Goal: Check status: Check status

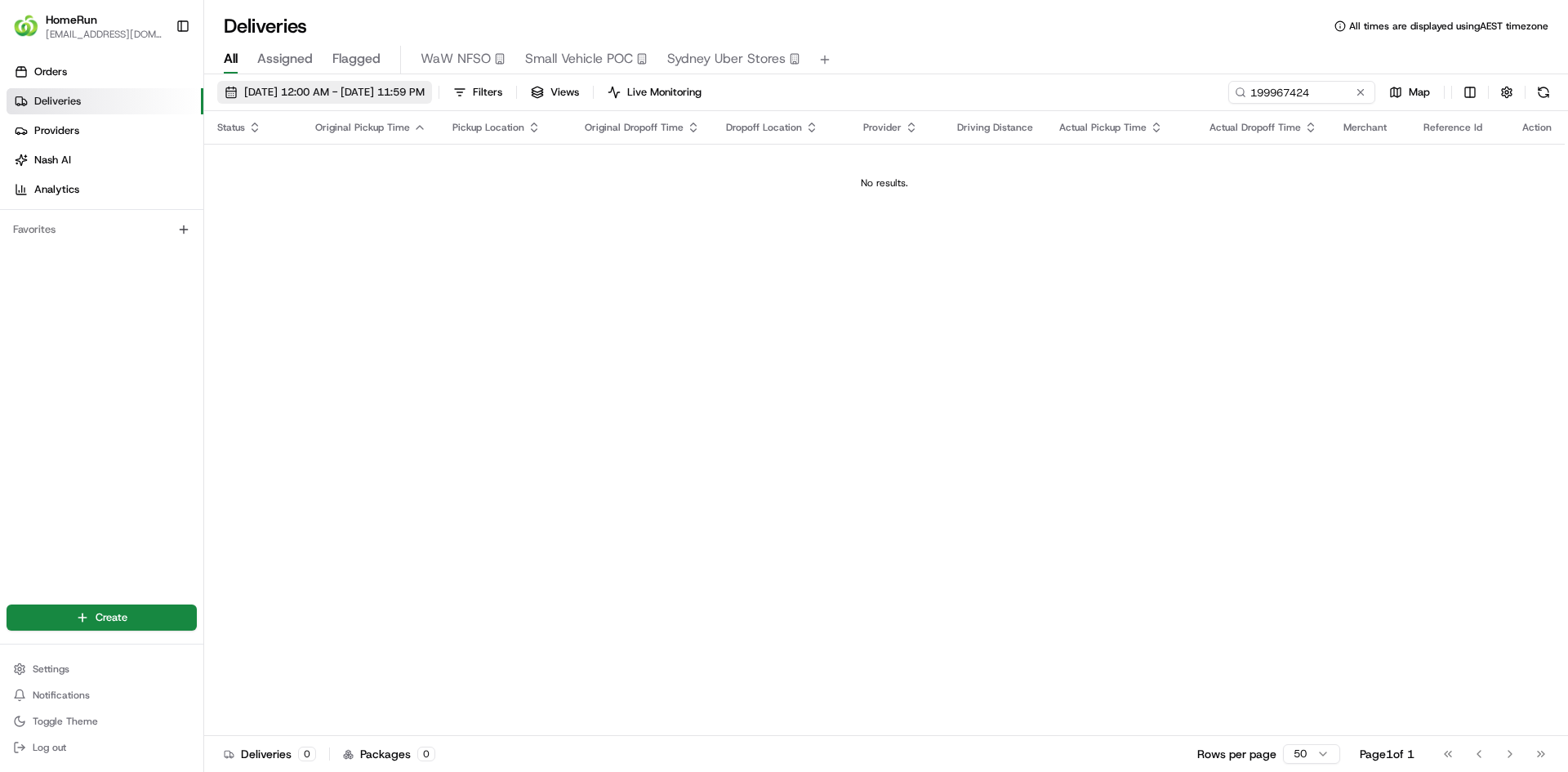
click at [361, 81] on button "23/04/2024 12:00 AM - 23/04/2024 11:59 PM" at bounding box center [325, 92] width 215 height 23
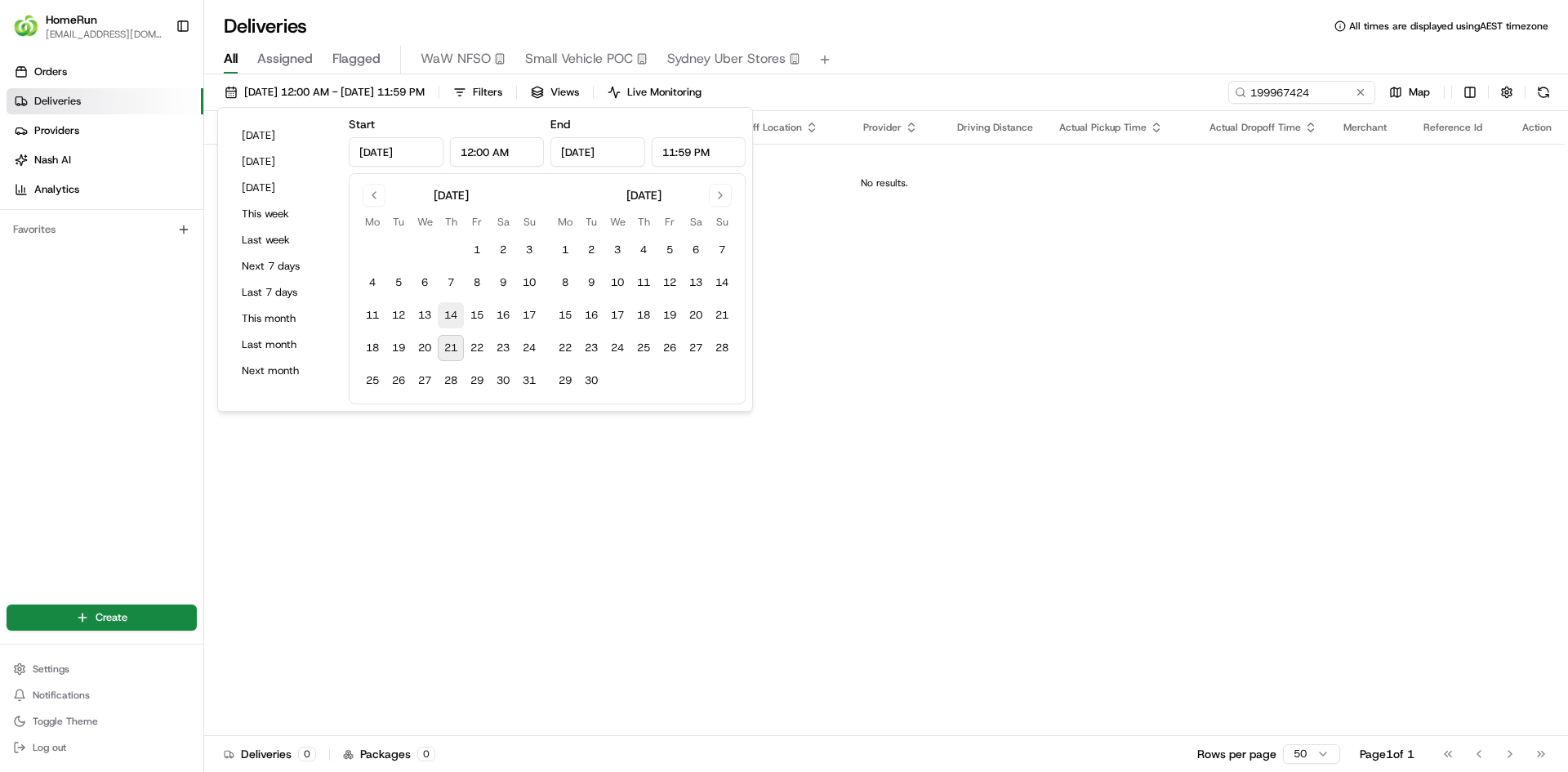
click at [450, 316] on button "14" at bounding box center [450, 315] width 26 height 26
type input "Aug 14, 2025"
click at [448, 347] on button "21" at bounding box center [450, 347] width 26 height 26
type input "Aug 21, 2025"
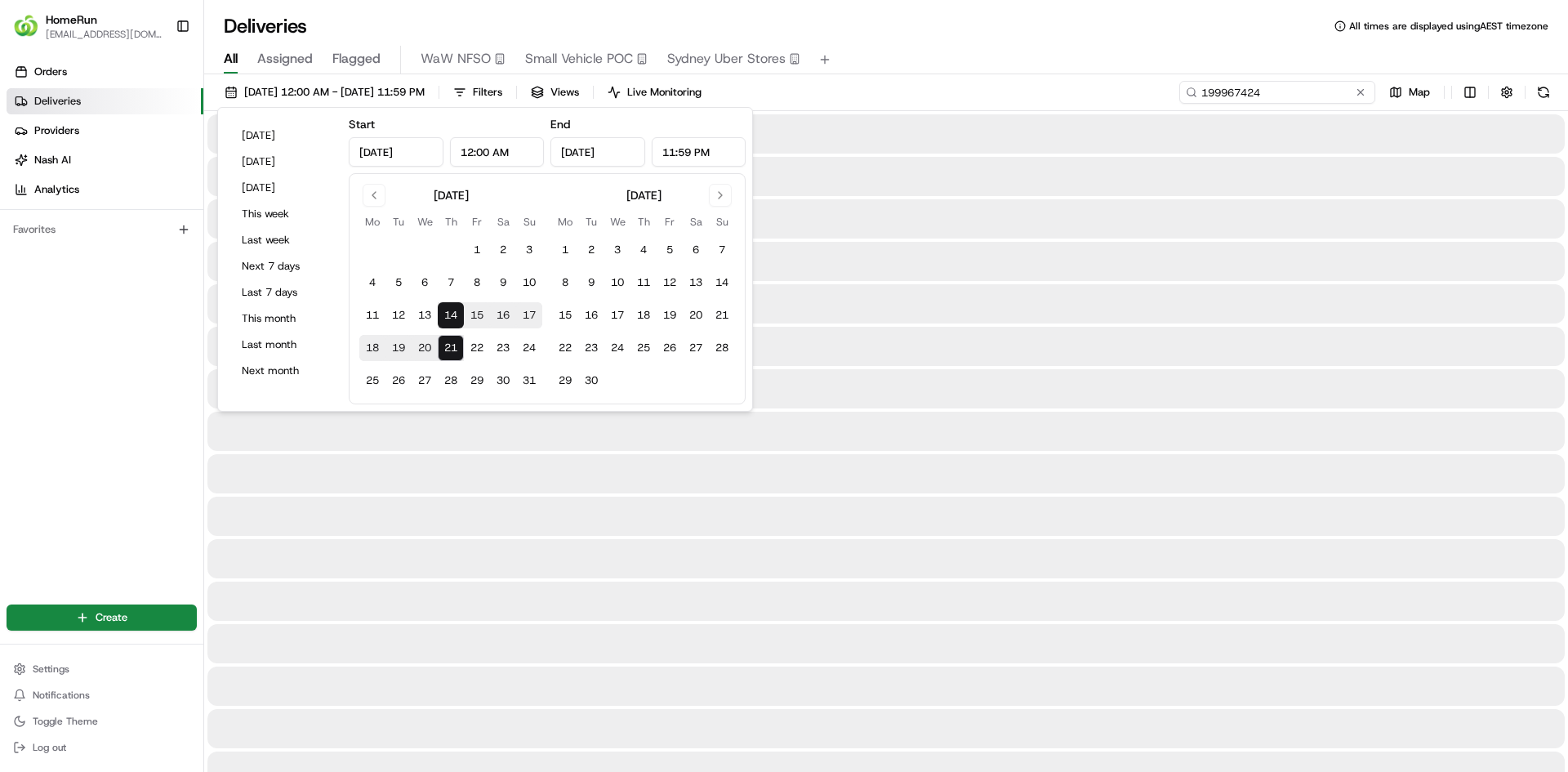
click at [1274, 88] on input "199967424" at bounding box center [1277, 92] width 196 height 23
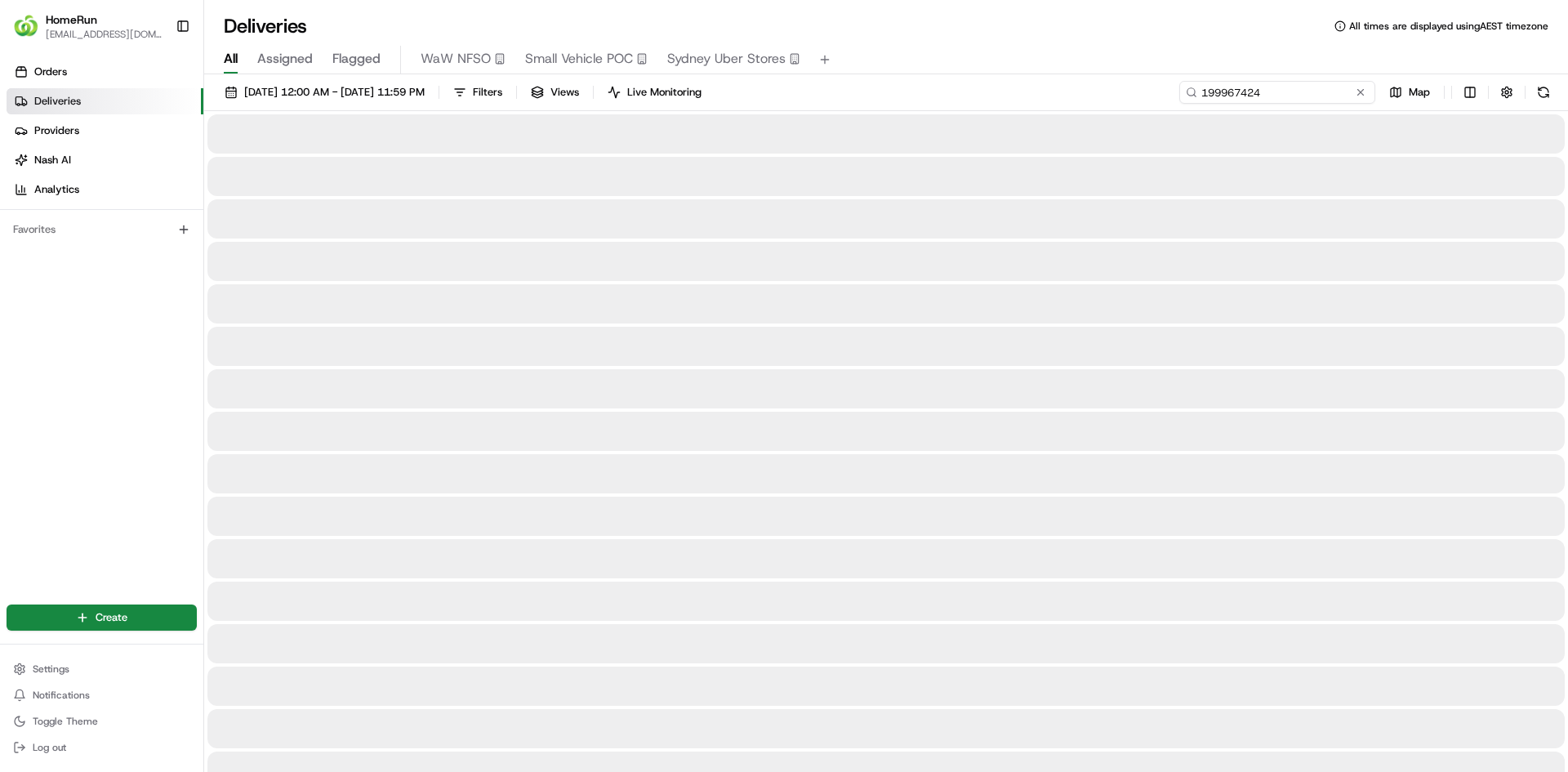
paste input "264689591"
type input "264689591"
click at [1537, 90] on button at bounding box center [1543, 92] width 23 height 23
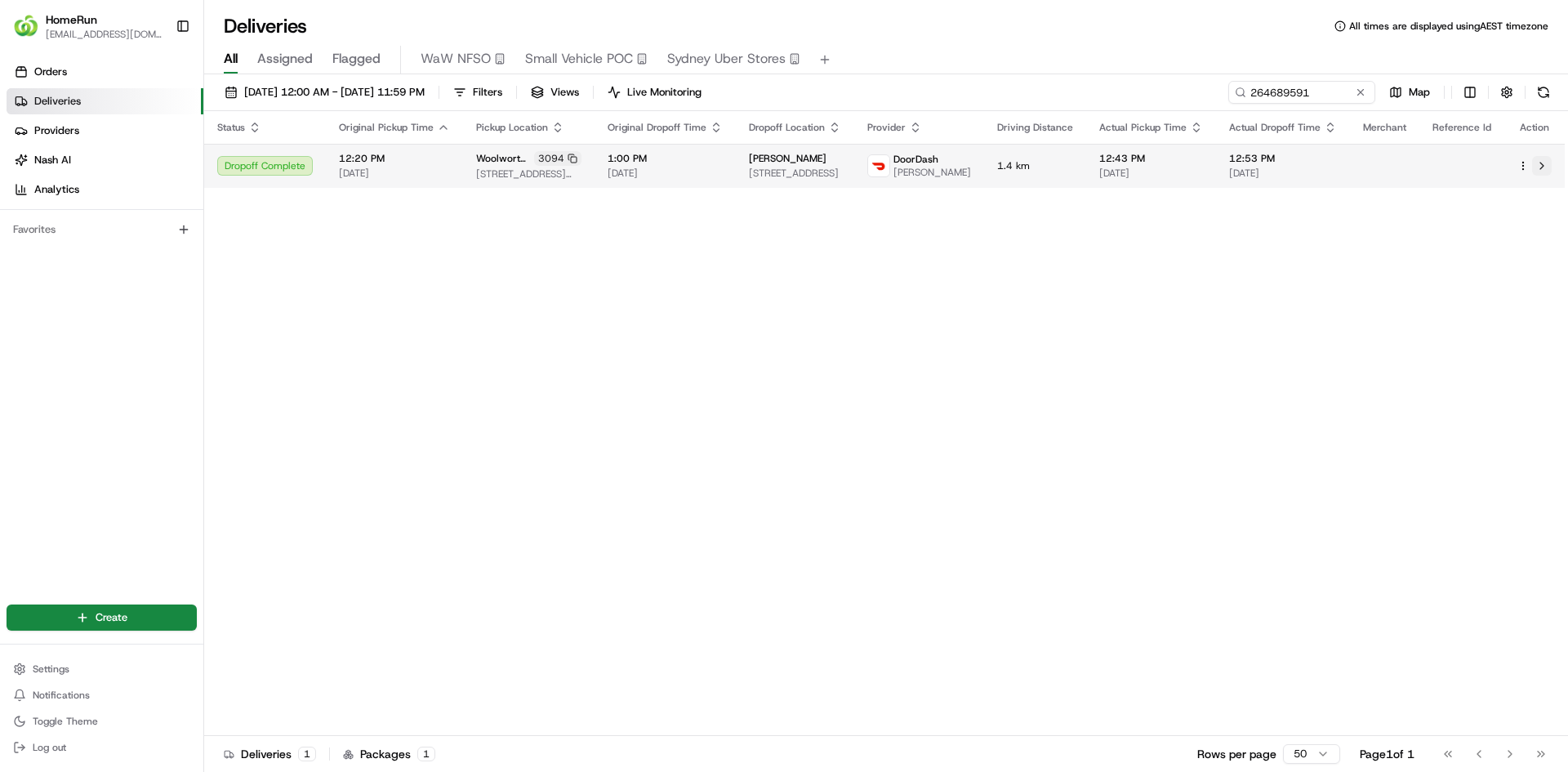
click at [1547, 176] on button at bounding box center [1541, 165] width 20 height 20
click at [1541, 175] on button at bounding box center [1541, 165] width 20 height 20
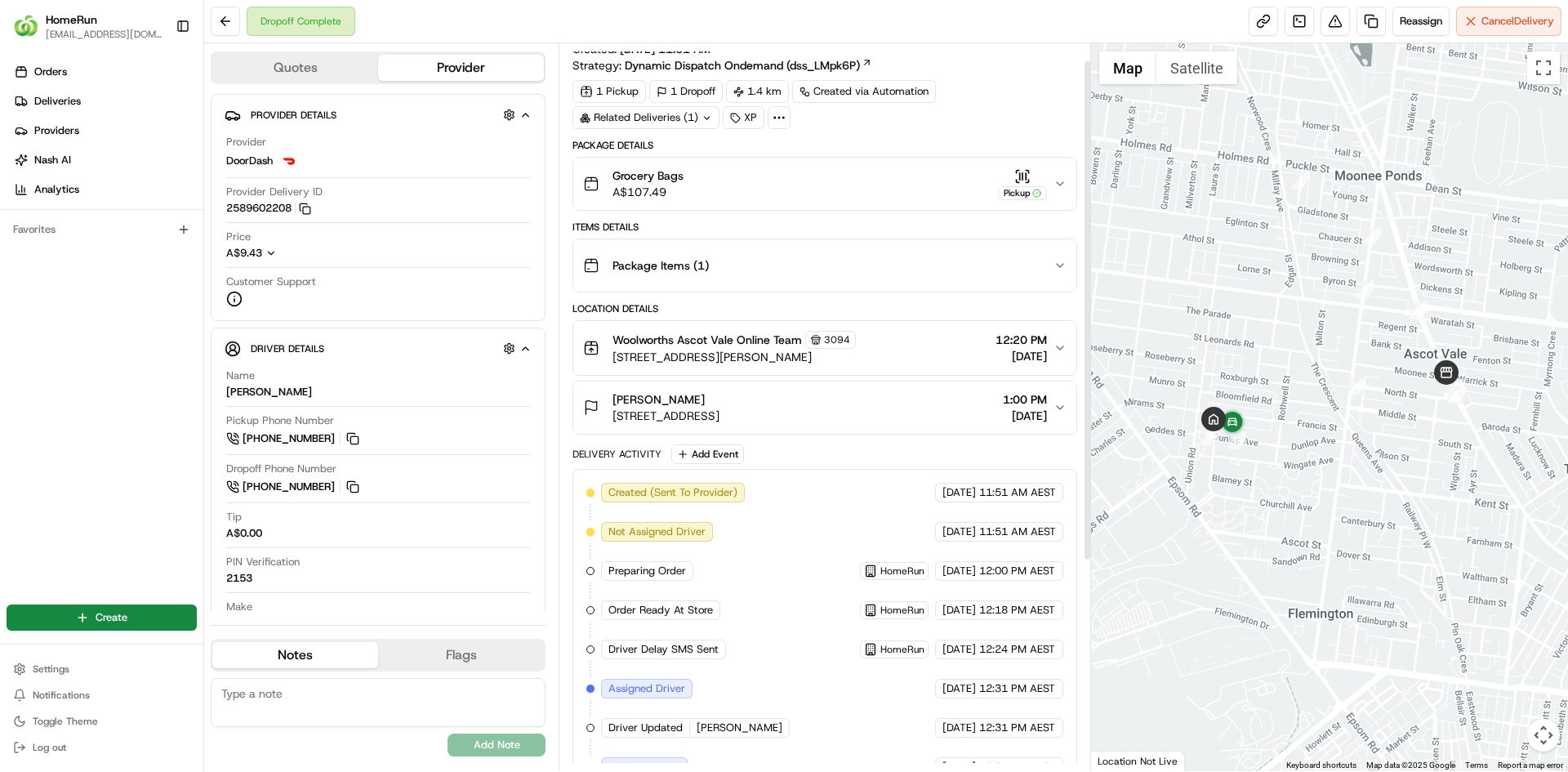
scroll to position [1, 0]
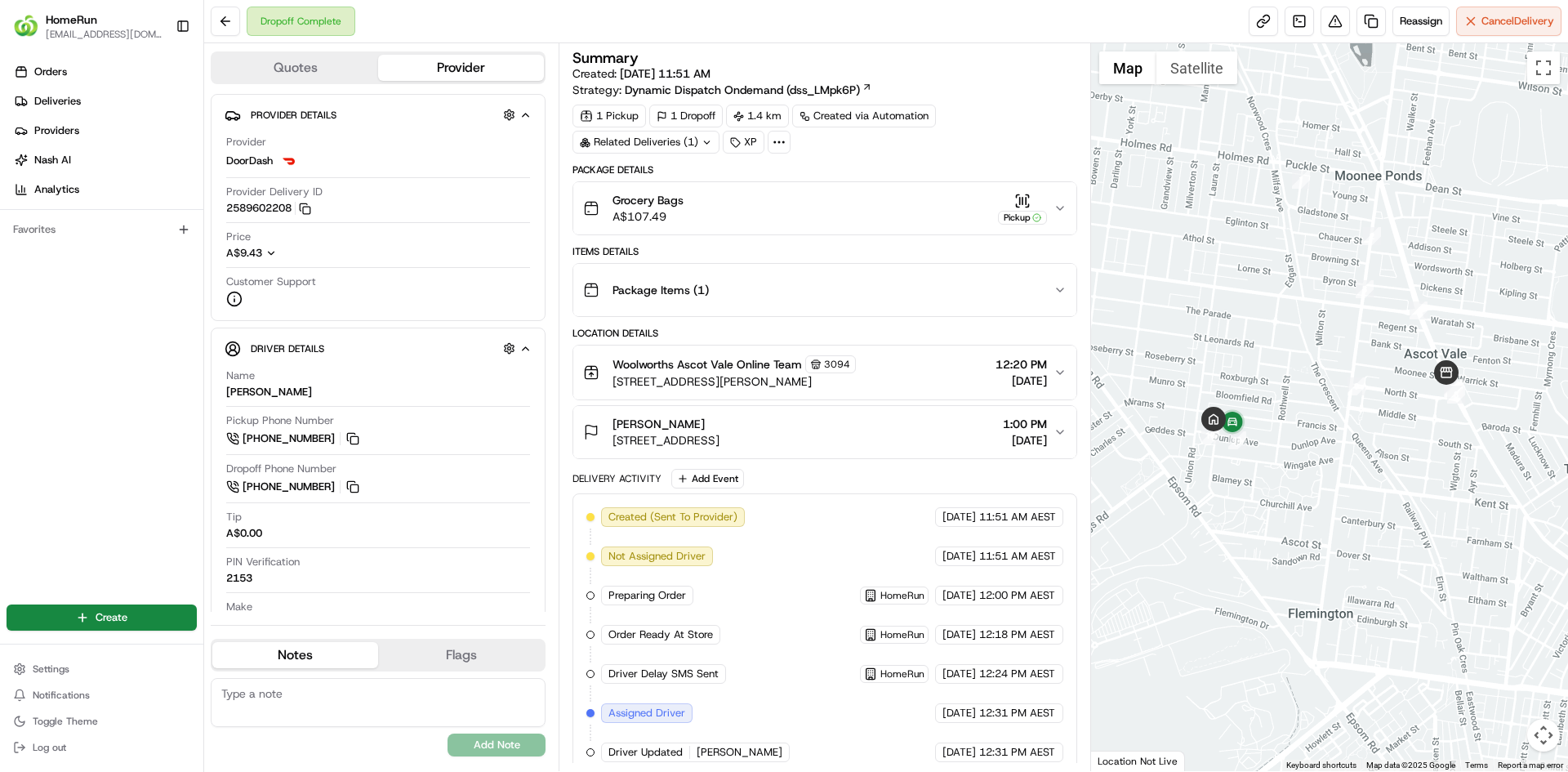
click at [705, 143] on icon at bounding box center [707, 142] width 10 height 10
click at [846, 154] on div "Summary Created: [DATE] 11:51 AM Strategy: Dynamic Dispatch Ondemand (dss_LMpk6…" at bounding box center [825, 569] width 504 height 1039
click at [708, 143] on icon at bounding box center [707, 142] width 6 height 3
click at [694, 177] on span "ord_cTpJJuWG5XyCsL5QZ458tb" at bounding box center [662, 179] width 161 height 15
click at [891, 154] on div "Summary Created: [DATE] 11:51 AM Strategy: Dynamic Dispatch Ondemand (dss_LMpk6…" at bounding box center [825, 570] width 504 height 1039
